Goal: Transaction & Acquisition: Register for event/course

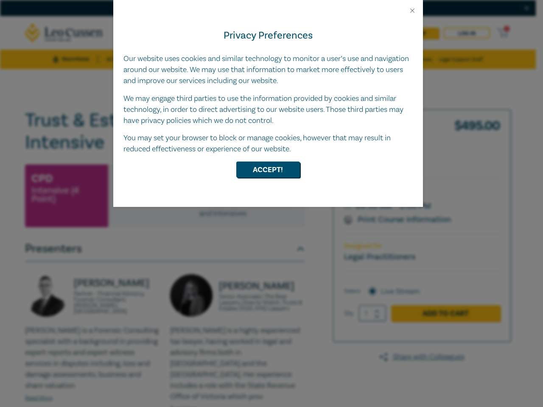
click at [271, 204] on div "Privacy Preferences Our website uses cookies and similar technology to monitor …" at bounding box center [268, 110] width 310 height 193
click at [412, 11] on button "Close" at bounding box center [412, 11] width 8 height 8
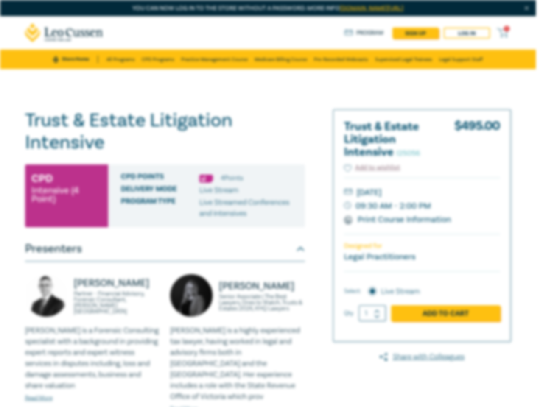
click at [268, 156] on button "Accept!" at bounding box center [268, 148] width 64 height 16
